Goal: Communication & Community: Answer question/provide support

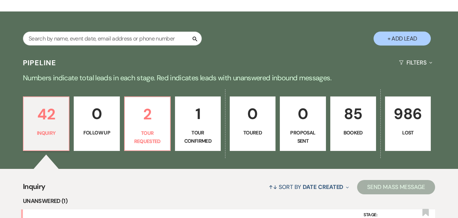
scroll to position [109, 0]
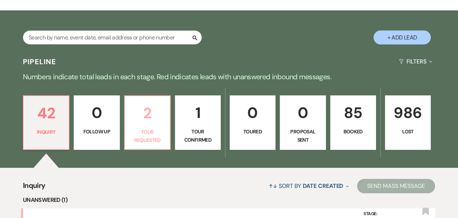
click at [147, 101] on p "2" at bounding box center [147, 113] width 37 height 24
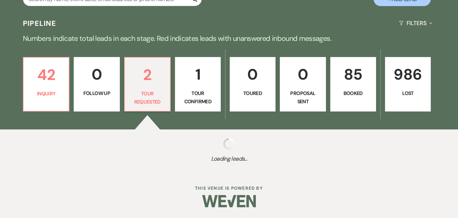
select select "2"
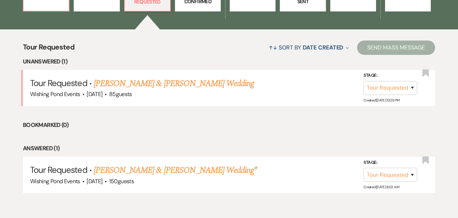
scroll to position [280, 0]
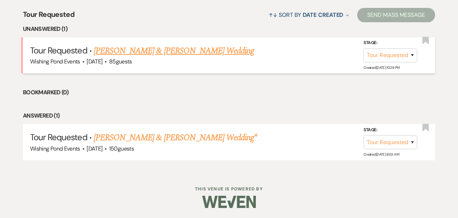
click at [139, 48] on link "[PERSON_NAME] & [PERSON_NAME] Wedding" at bounding box center [174, 50] width 160 height 13
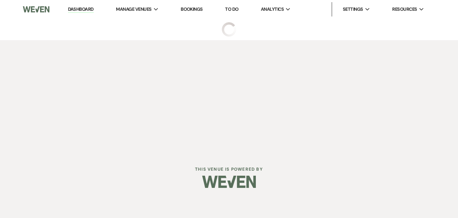
select select "2"
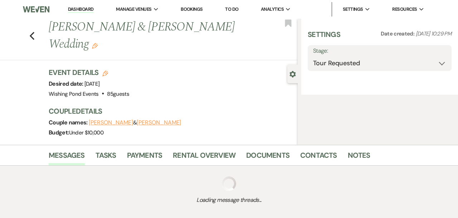
select select "5"
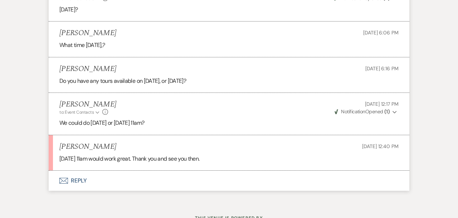
scroll to position [1256, 0]
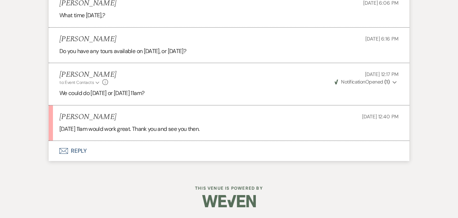
click at [158, 153] on button "Envelope Reply" at bounding box center [229, 151] width 361 height 20
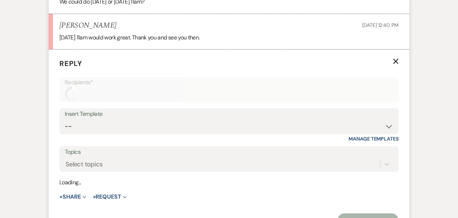
scroll to position [1362, 0]
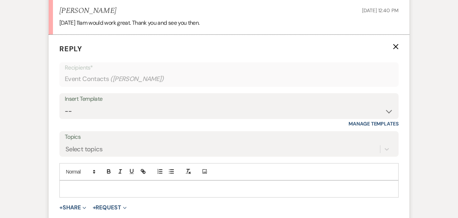
click at [145, 187] on p at bounding box center [229, 189] width 328 height 8
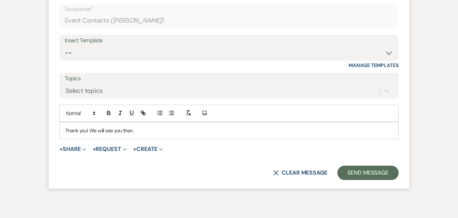
scroll to position [1421, 0]
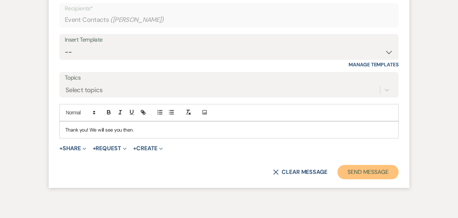
click at [376, 177] on button "Send Message" at bounding box center [368, 172] width 61 height 14
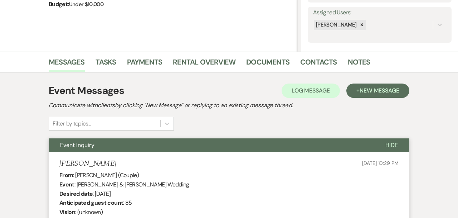
scroll to position [0, 0]
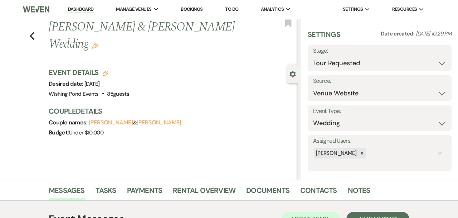
click at [79, 11] on link "Dashboard" at bounding box center [81, 9] width 26 height 7
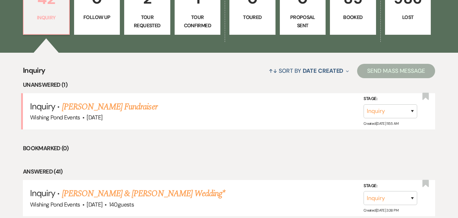
scroll to position [236, 0]
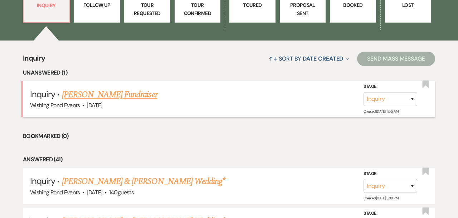
click at [129, 91] on link "[PERSON_NAME] Fundraiser" at bounding box center [110, 94] width 96 height 13
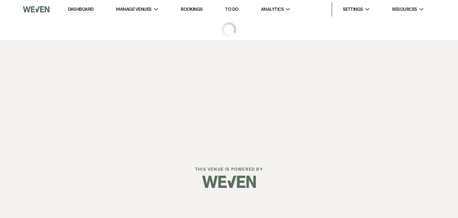
select select "5"
select select "20"
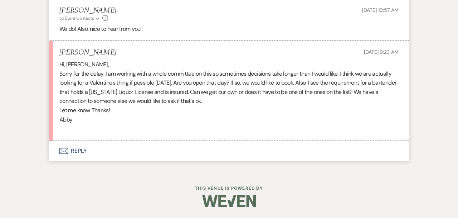
scroll to position [796, 0]
click at [154, 155] on button "Envelope Reply" at bounding box center [229, 151] width 361 height 20
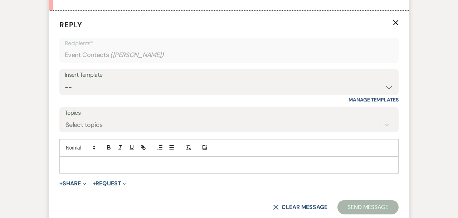
scroll to position [935, 0]
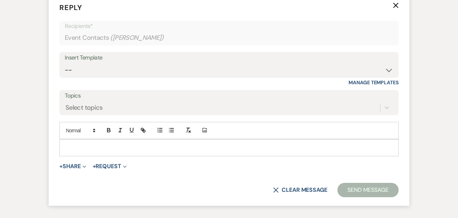
click at [133, 151] on p at bounding box center [229, 148] width 328 height 8
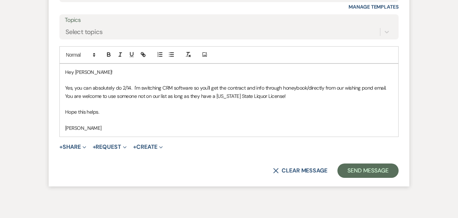
scroll to position [1012, 0]
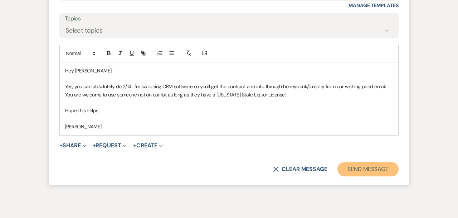
click at [378, 176] on button "Send Message" at bounding box center [368, 169] width 61 height 14
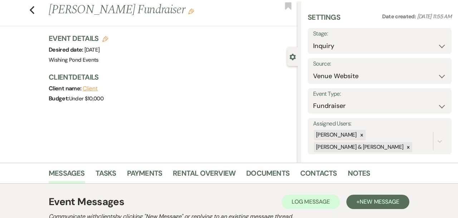
scroll to position [18, 0]
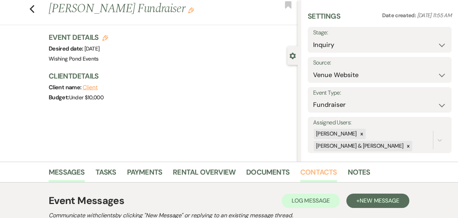
click at [323, 172] on link "Contacts" at bounding box center [318, 174] width 37 height 16
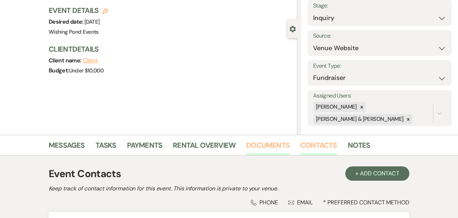
scroll to position [132, 0]
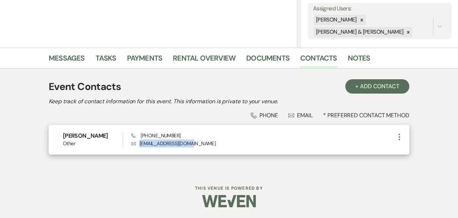
drag, startPoint x: 192, startPoint y: 143, endPoint x: 140, endPoint y: 144, distance: 51.9
click at [140, 144] on p "Envelope [EMAIL_ADDRESS][DOMAIN_NAME]" at bounding box center [263, 143] width 264 height 8
copy p "[EMAIL_ADDRESS][DOMAIN_NAME]"
drag, startPoint x: 175, startPoint y: 135, endPoint x: 140, endPoint y: 137, distance: 35.1
click at [140, 137] on div "Phone [PHONE_NUMBER] Envelope [EMAIL_ADDRESS][DOMAIN_NAME]" at bounding box center [263, 139] width 264 height 15
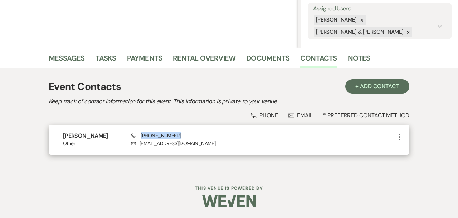
copy span "[PHONE_NUMBER]"
